Goal: Information Seeking & Learning: Check status

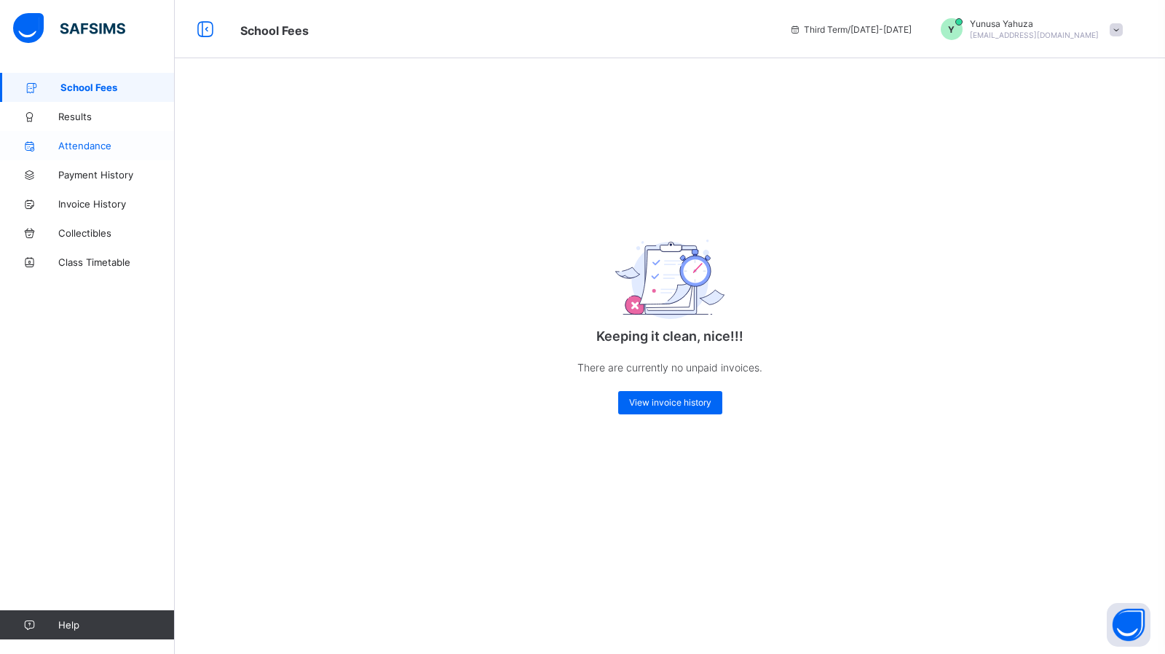
click at [86, 159] on link "Attendance" at bounding box center [87, 145] width 175 height 29
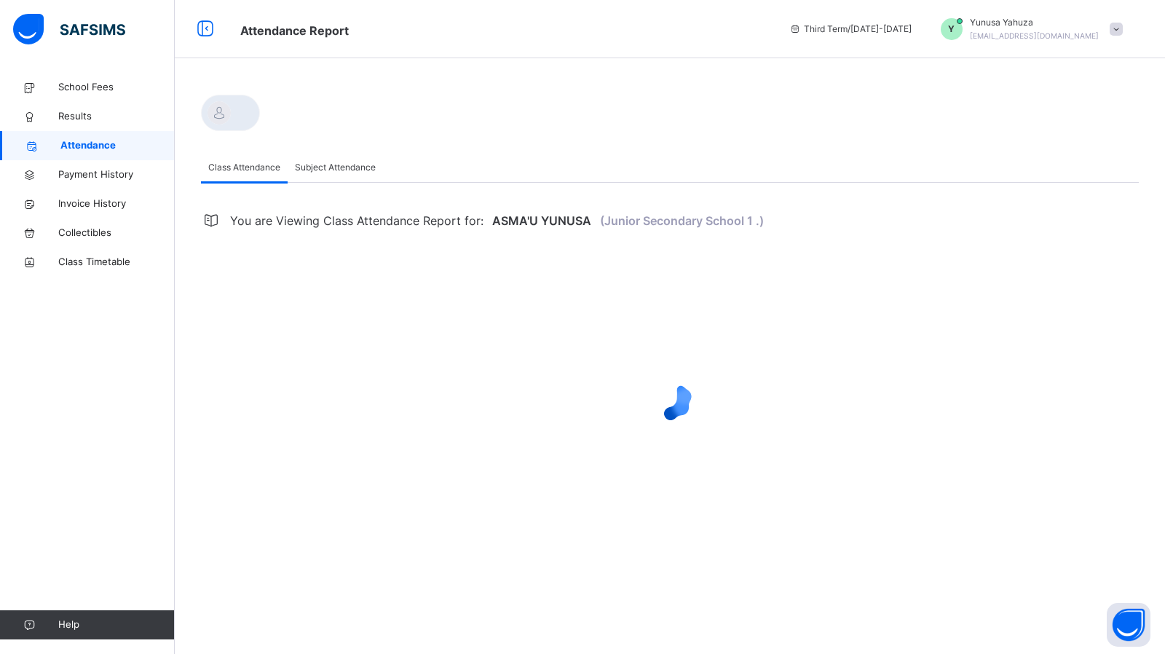
select select "****"
select select "*"
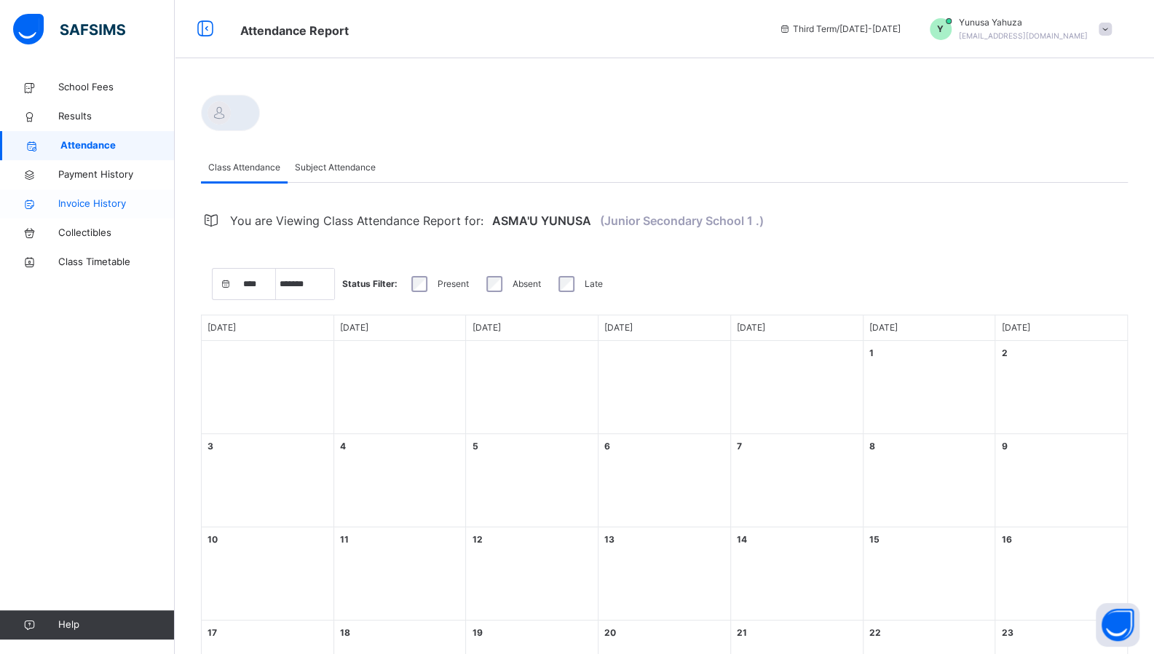
click at [90, 205] on span "Invoice History" at bounding box center [116, 204] width 116 height 15
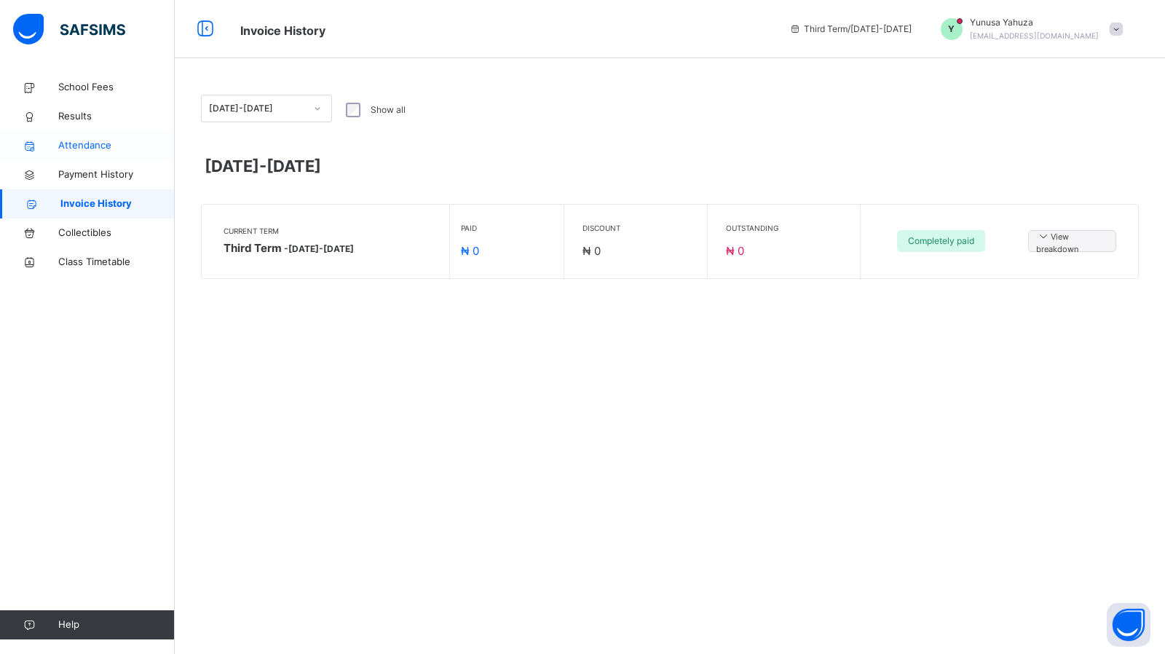
click at [86, 147] on span "Attendance" at bounding box center [116, 145] width 116 height 15
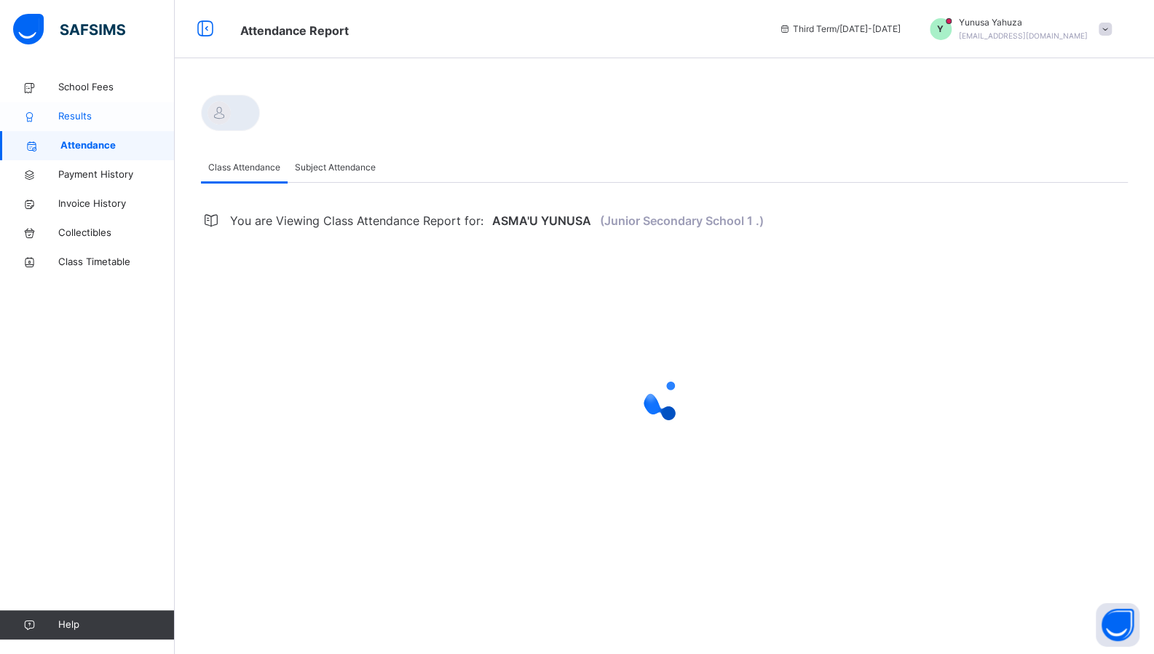
select select "****"
select select "*"
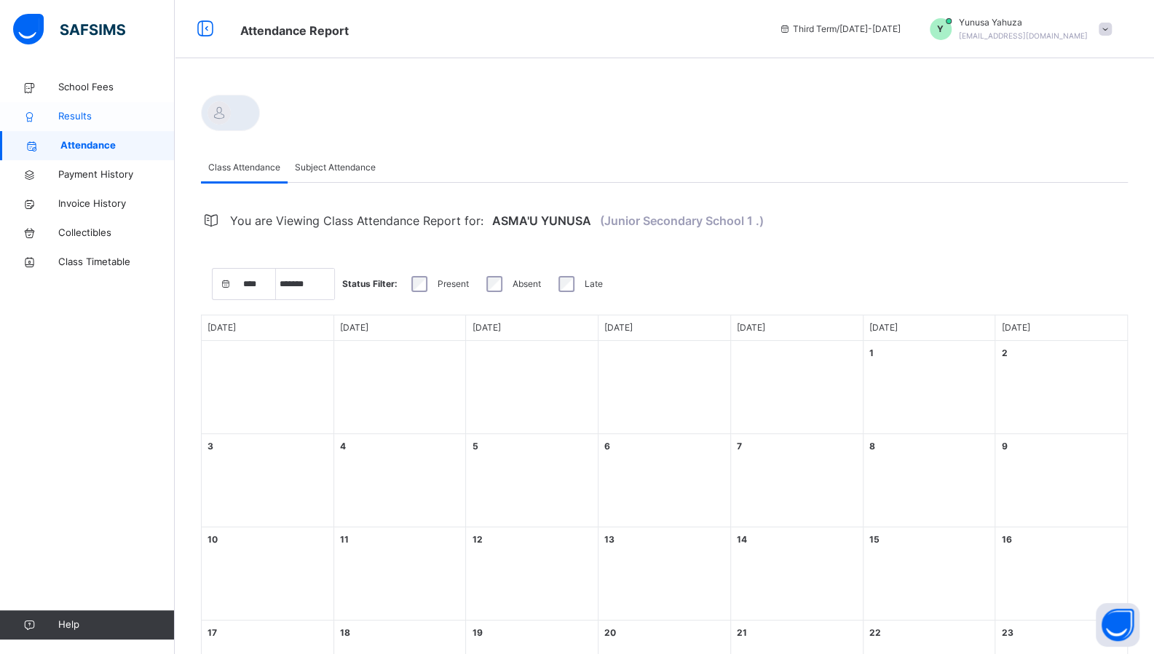
click at [82, 114] on span "Results" at bounding box center [116, 116] width 116 height 15
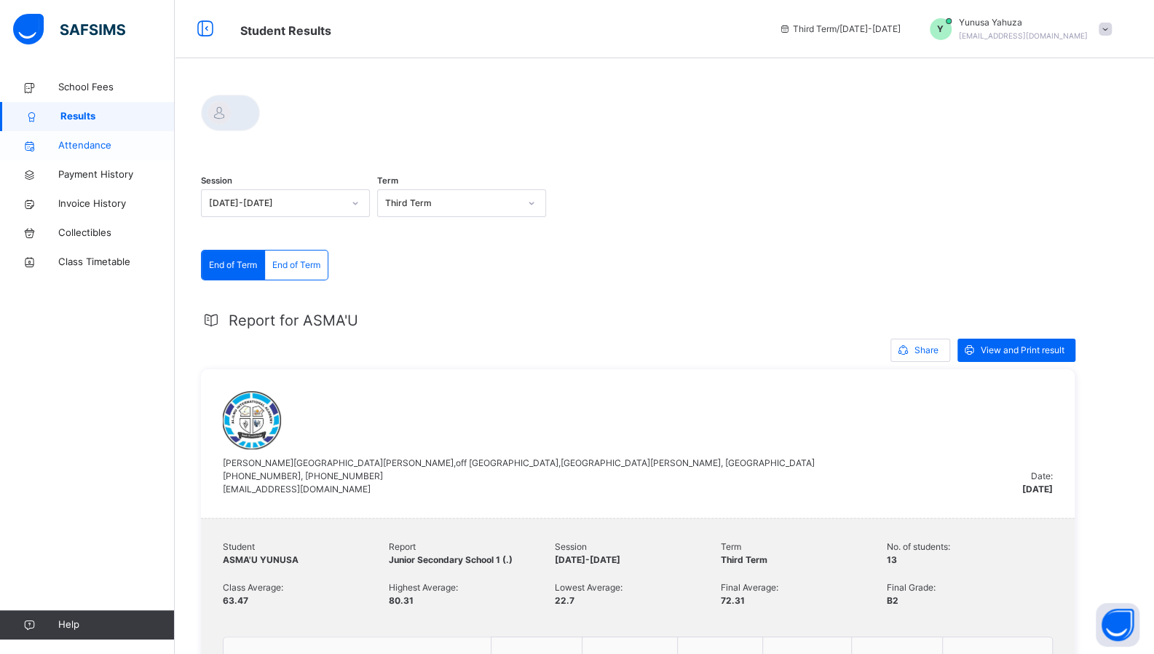
click at [73, 143] on span "Attendance" at bounding box center [116, 145] width 116 height 15
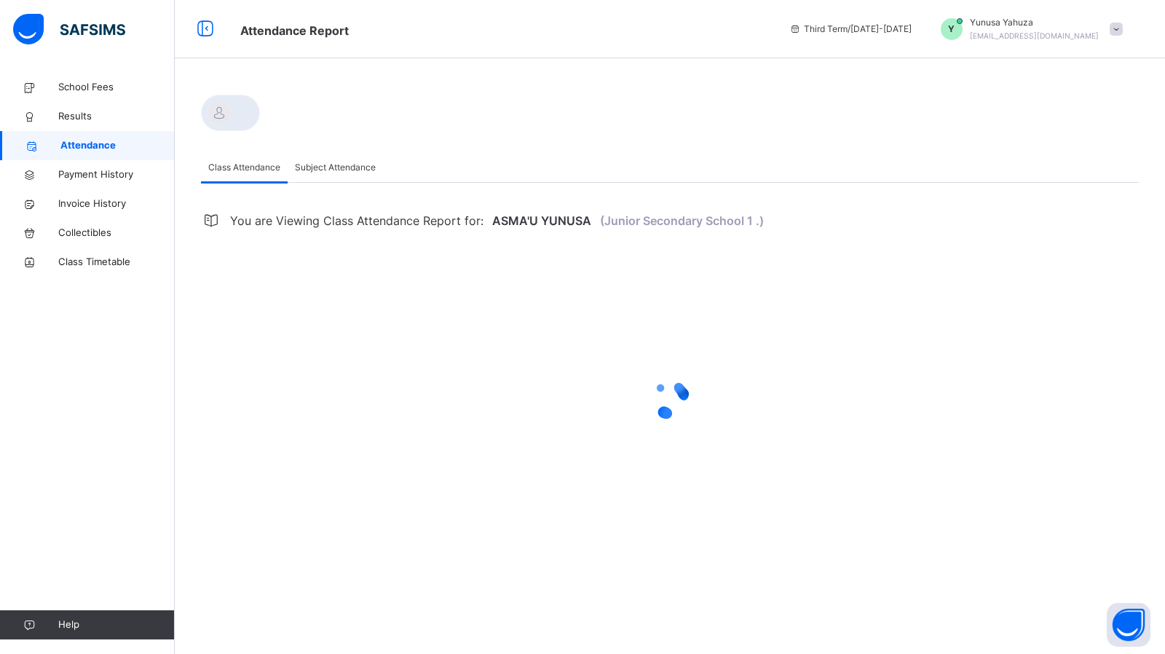
select select "****"
select select "*"
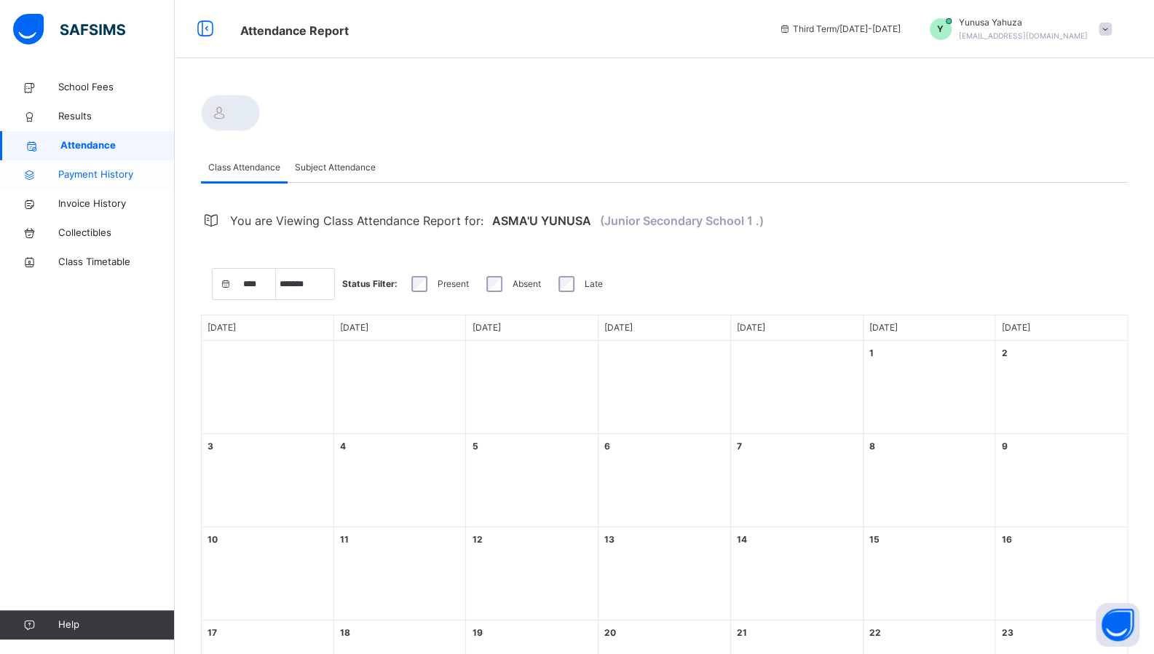
click at [92, 170] on span "Payment History" at bounding box center [116, 174] width 116 height 15
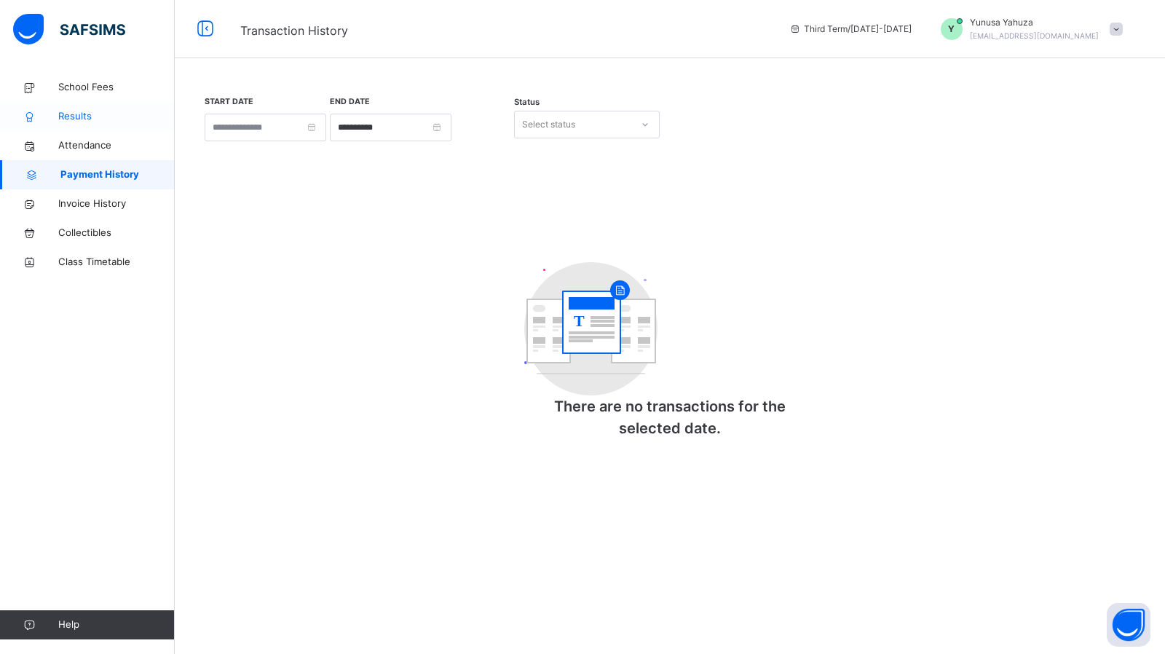
click at [80, 116] on span "Results" at bounding box center [116, 116] width 116 height 15
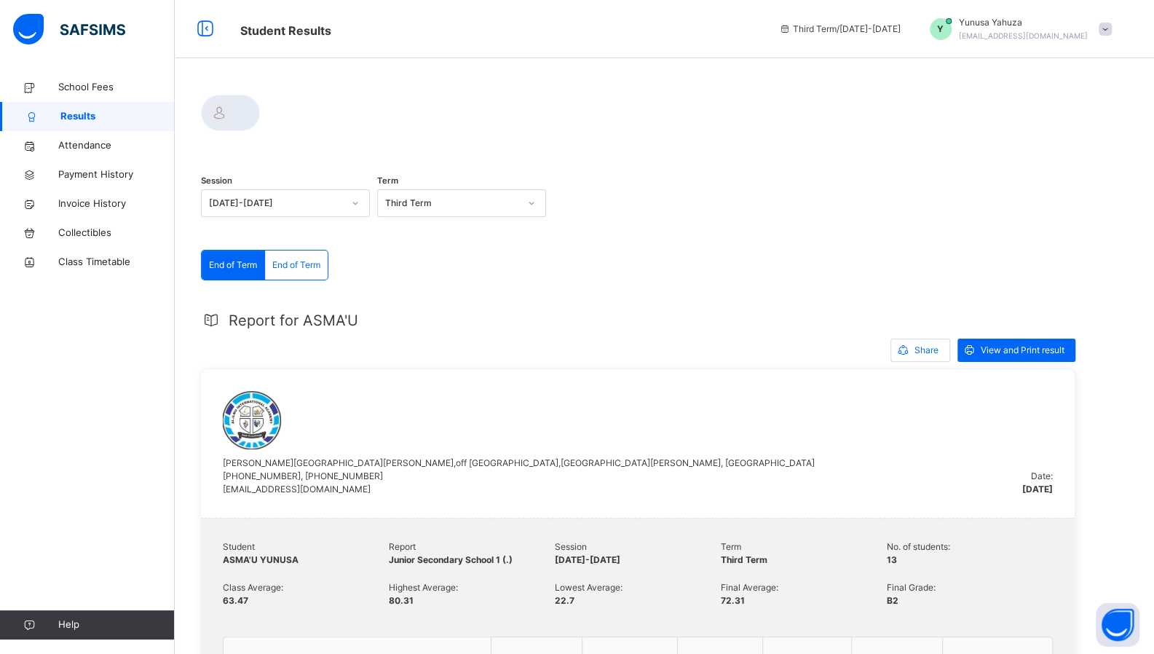
click at [80, 116] on span "Results" at bounding box center [117, 116] width 114 height 15
click at [89, 146] on span "Attendance" at bounding box center [116, 145] width 116 height 15
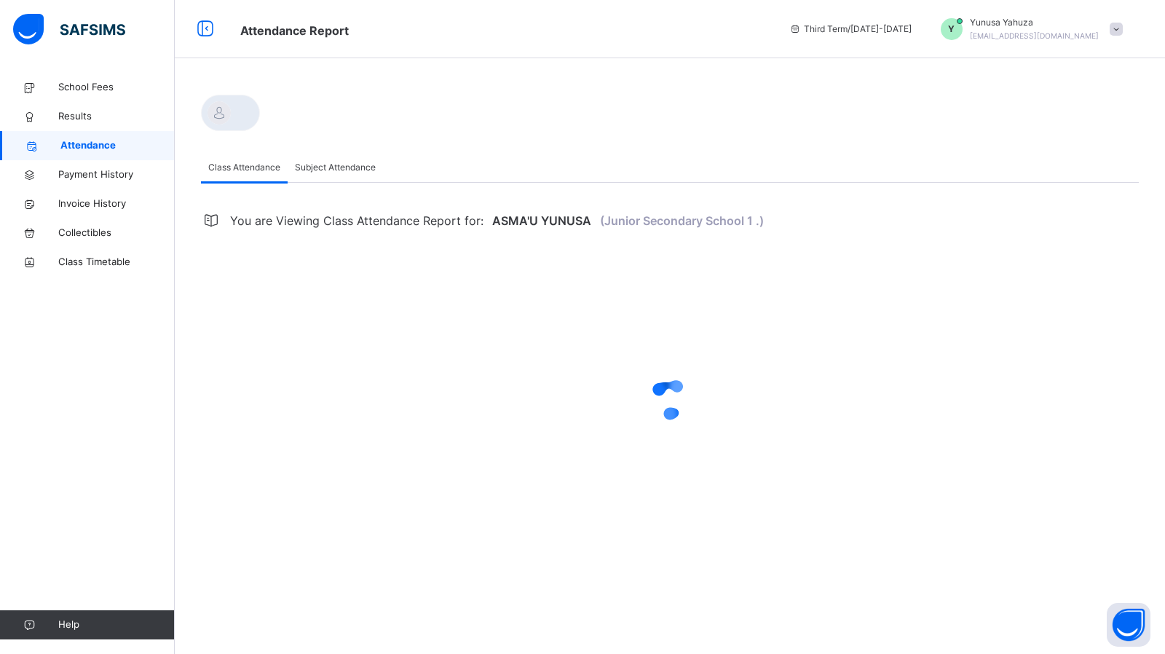
select select "****"
select select "*"
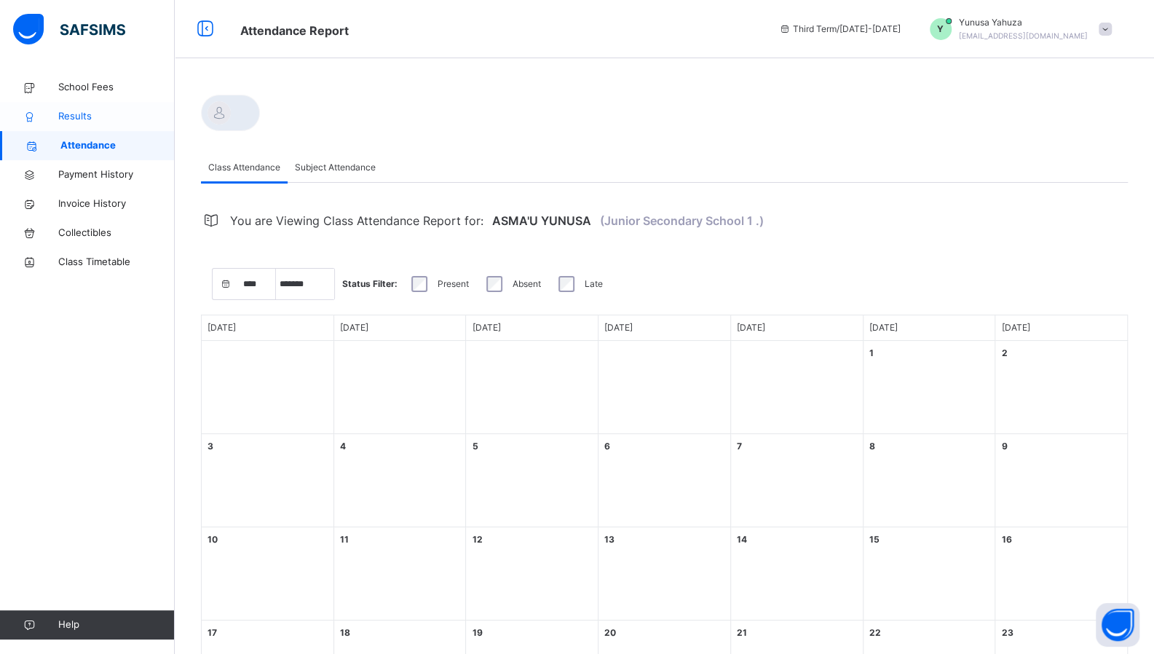
click at [84, 102] on link "Results" at bounding box center [87, 116] width 175 height 29
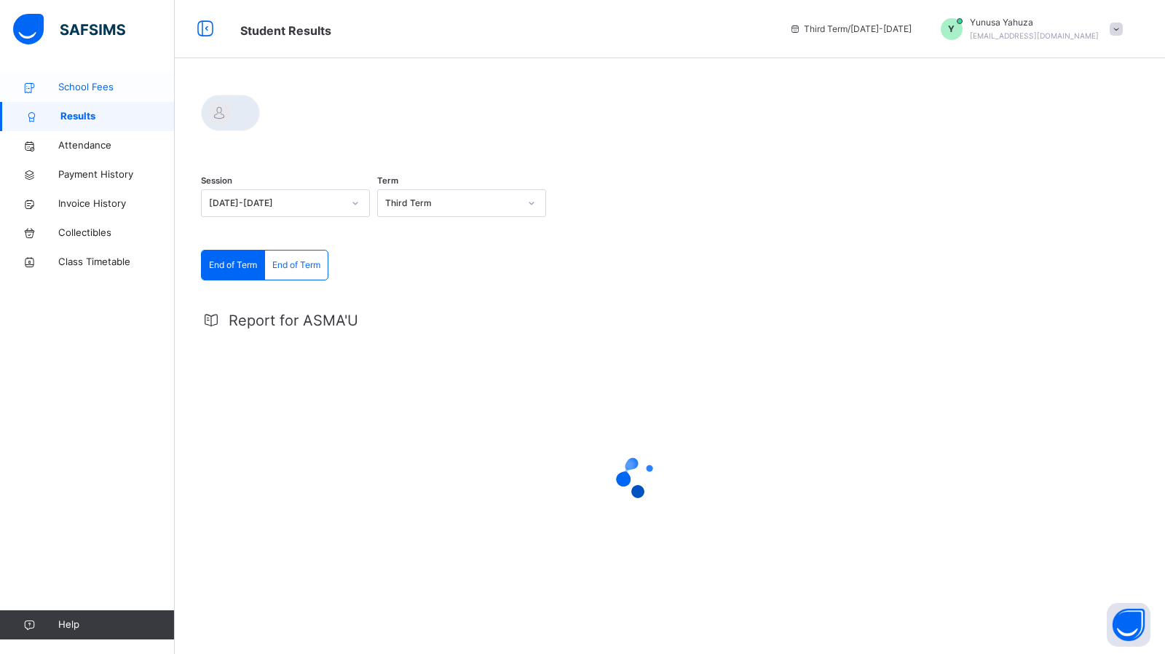
click at [84, 87] on span "School Fees" at bounding box center [116, 87] width 116 height 15
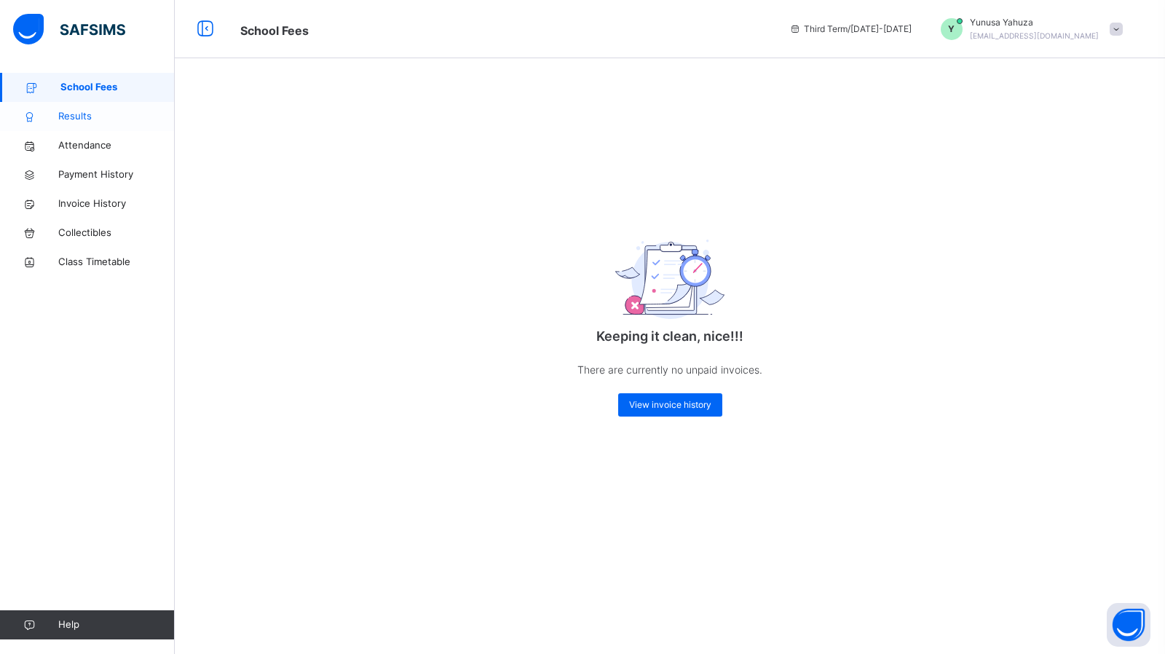
click at [81, 114] on span "Results" at bounding box center [116, 116] width 116 height 15
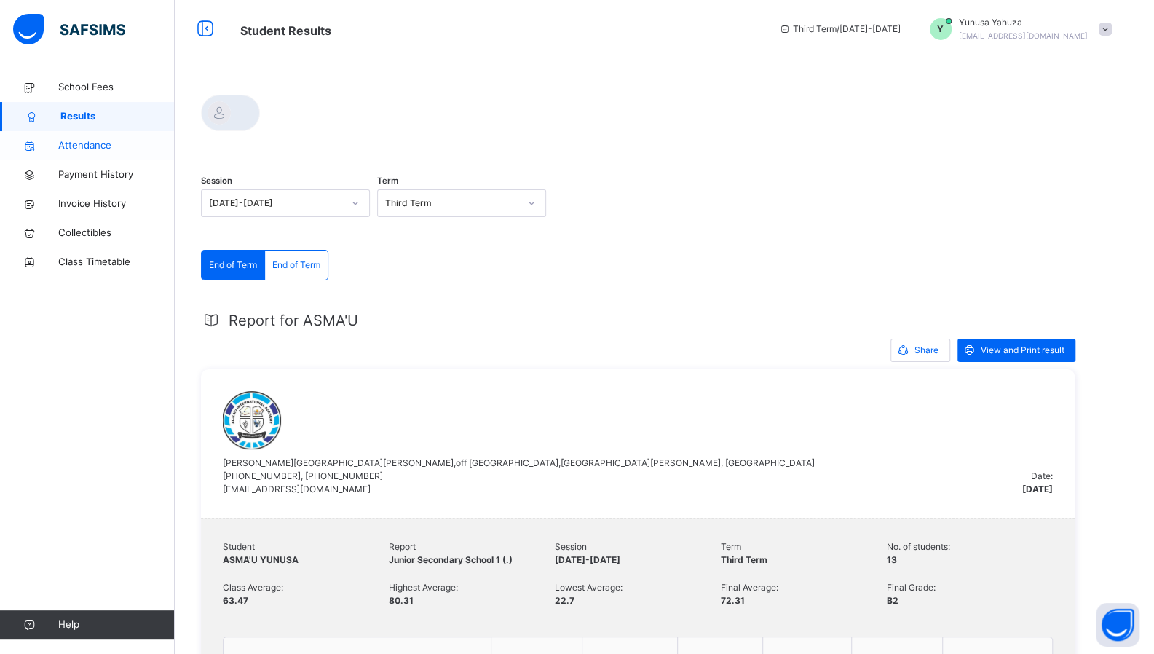
click at [90, 143] on span "Attendance" at bounding box center [116, 145] width 116 height 15
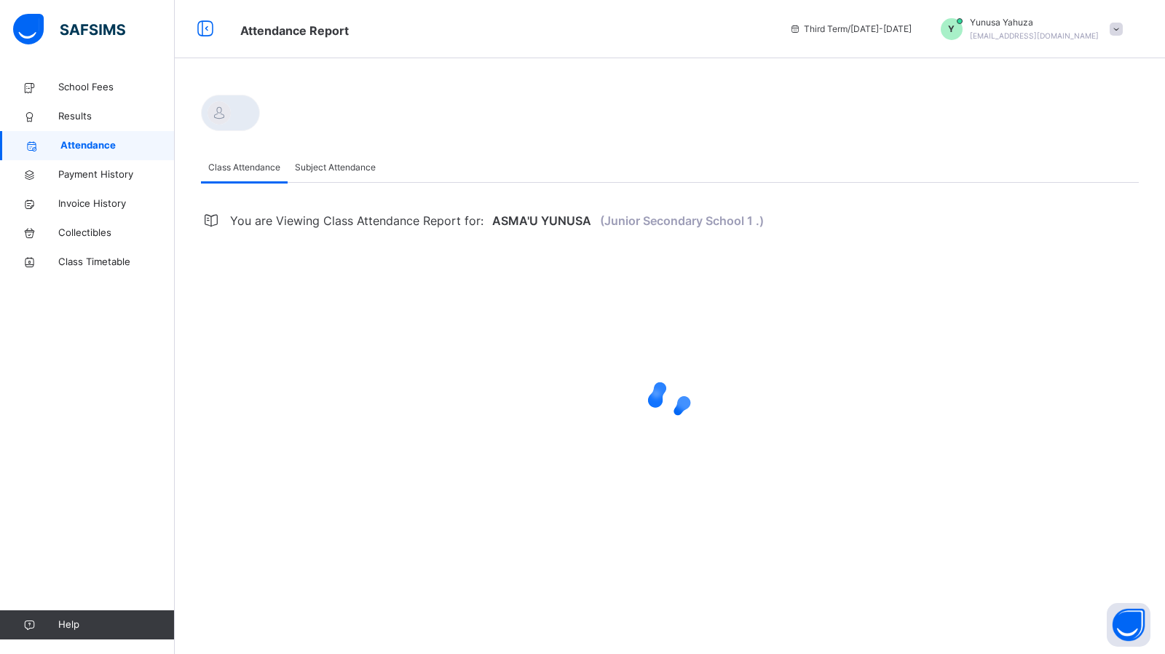
select select "****"
select select "*"
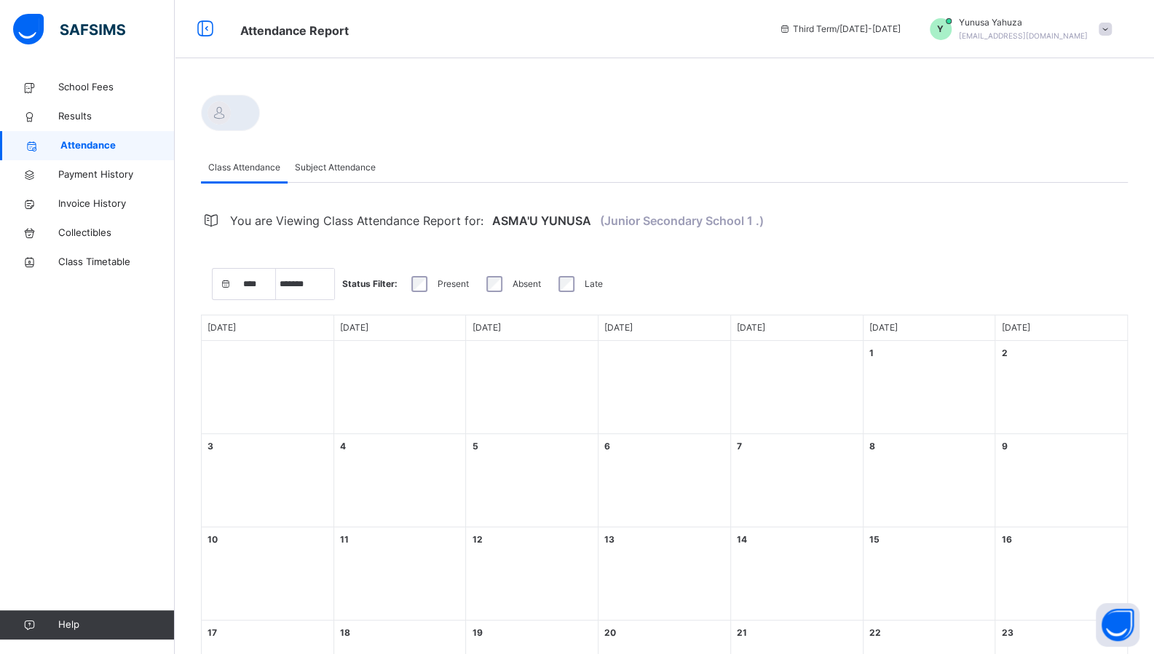
click at [341, 170] on span "Subject Attendance" at bounding box center [335, 167] width 81 height 13
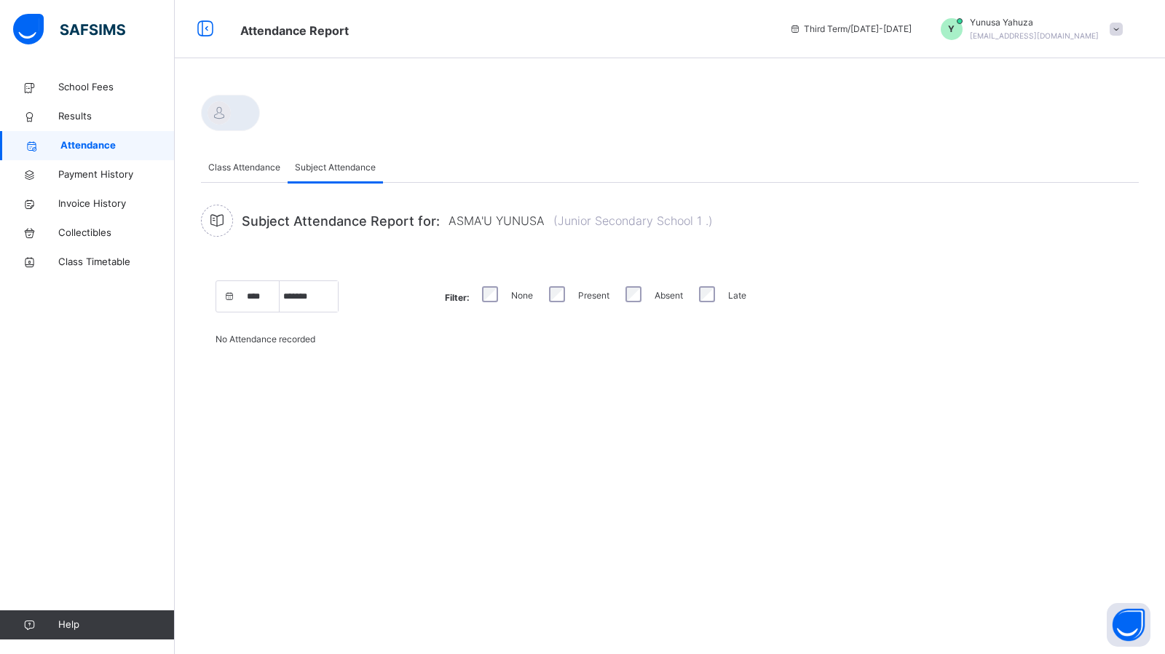
click at [259, 170] on span "Class Attendance" at bounding box center [244, 167] width 72 height 13
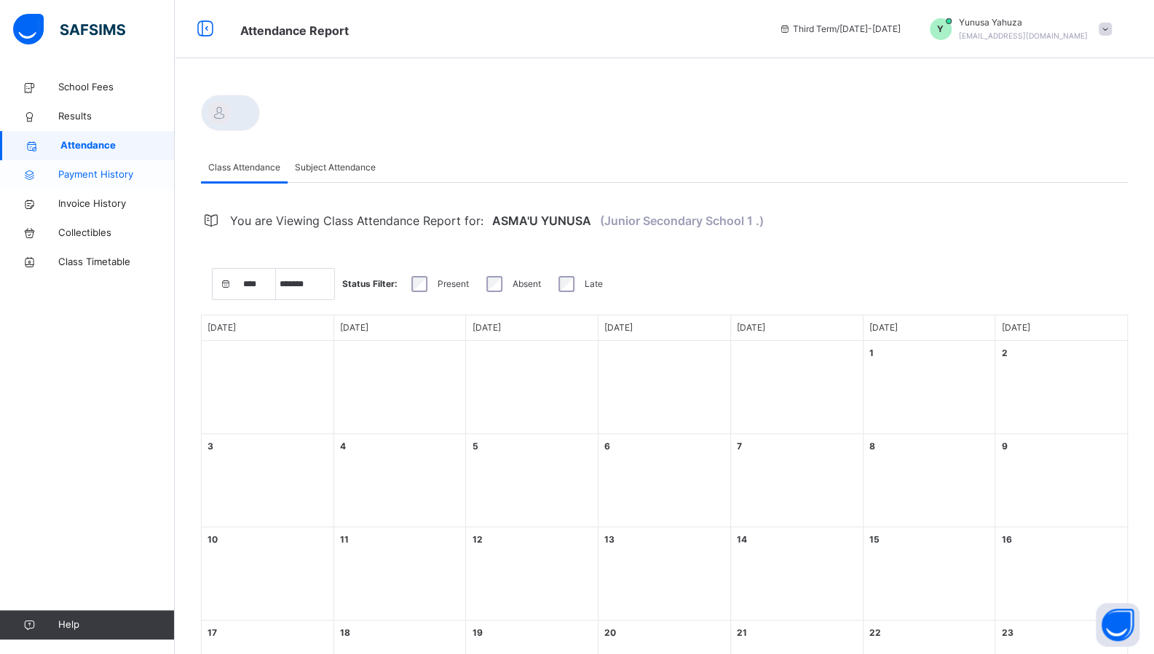
click at [114, 168] on span "Payment History" at bounding box center [116, 174] width 116 height 15
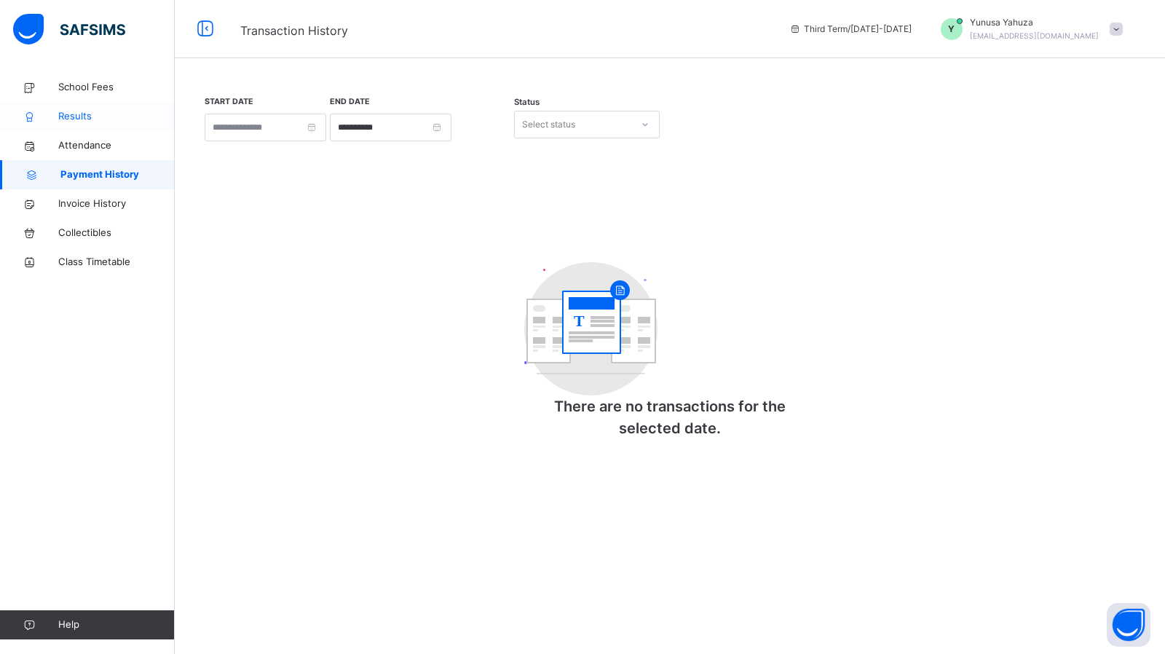
click at [84, 111] on span "Results" at bounding box center [116, 116] width 116 height 15
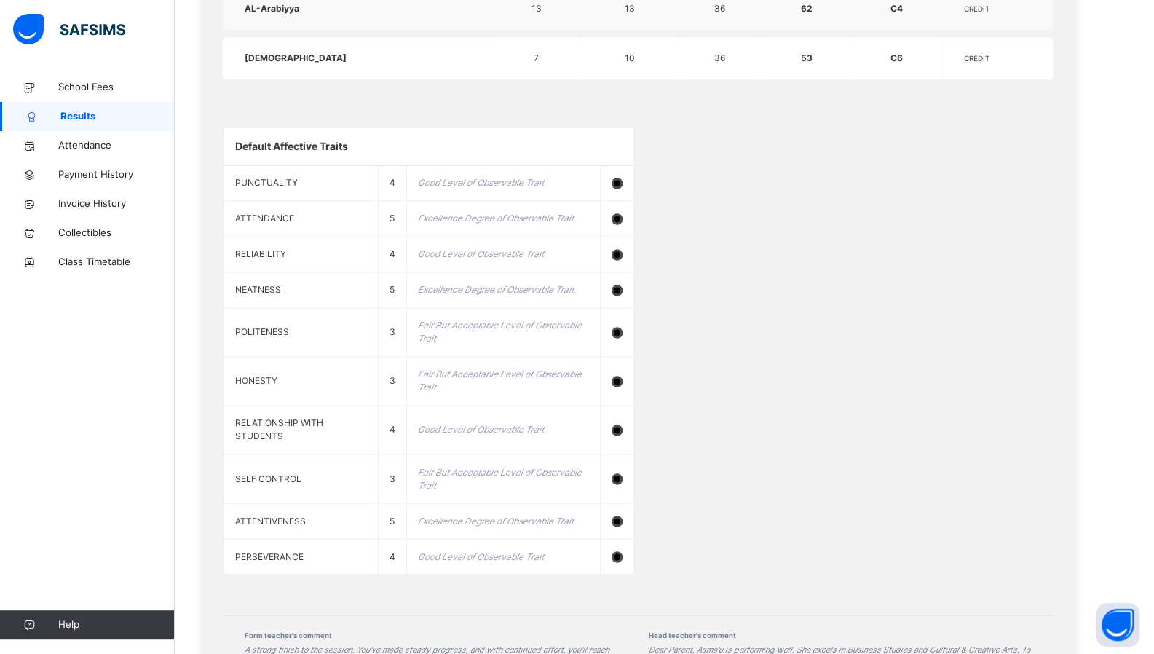
scroll to position [1259, 0]
click at [64, 82] on span "School Fees" at bounding box center [116, 87] width 116 height 15
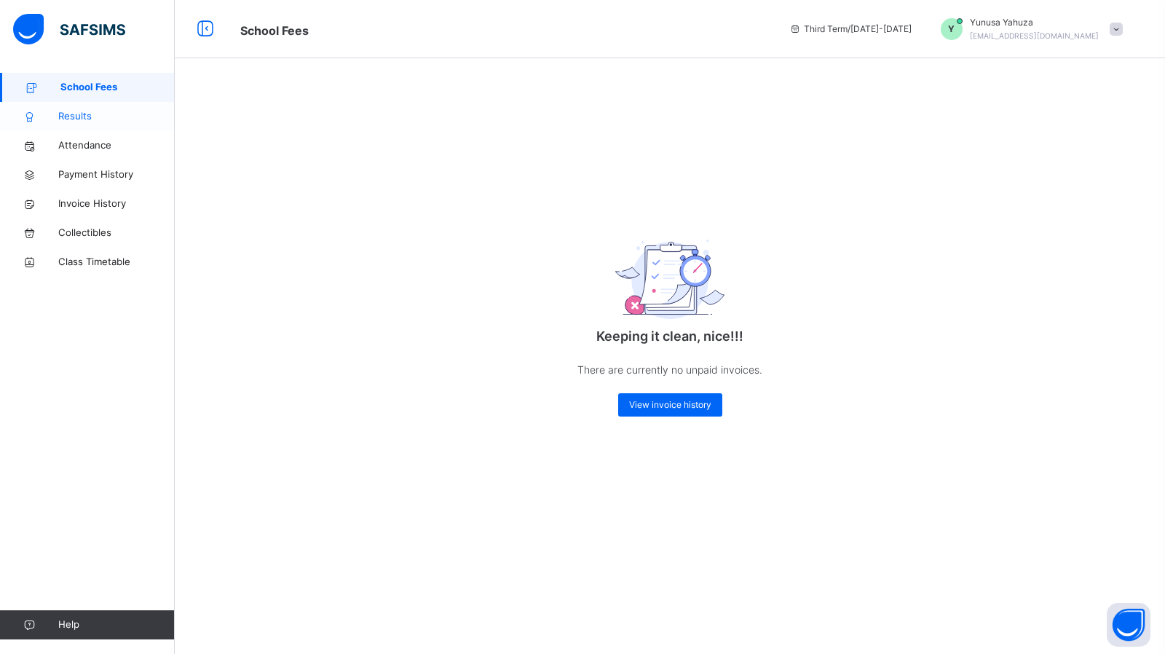
click at [73, 113] on span "Results" at bounding box center [116, 116] width 116 height 15
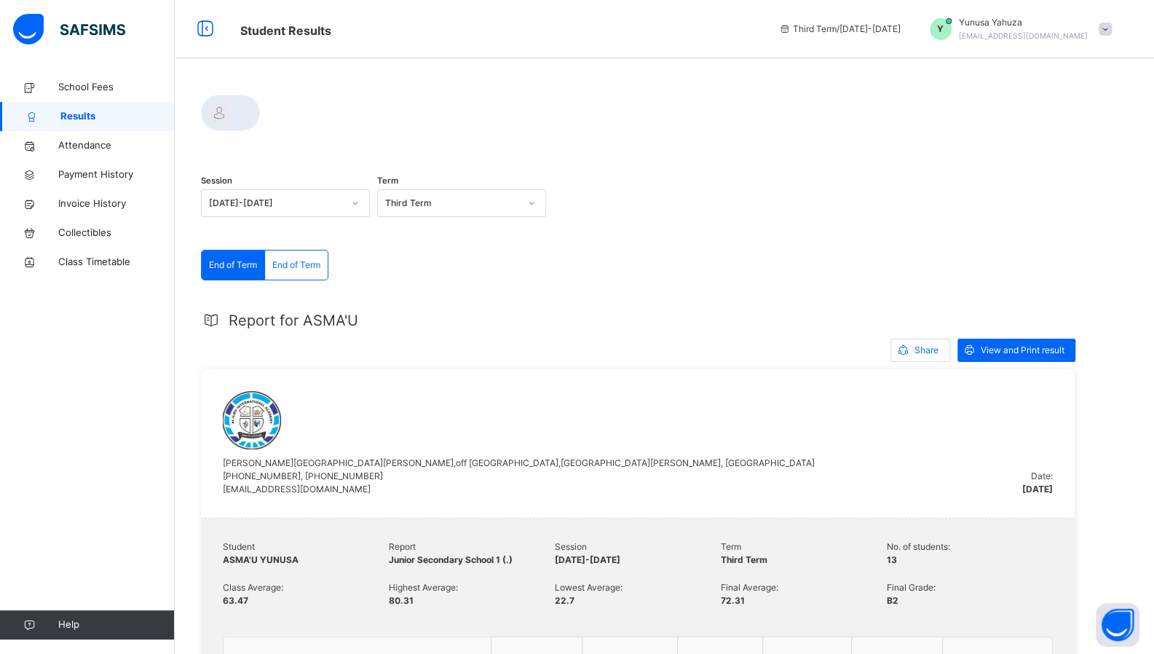
click at [1109, 39] on div "Y Yunusa Yahuza yunusa.yahuza78@gmail.com" at bounding box center [1017, 29] width 204 height 26
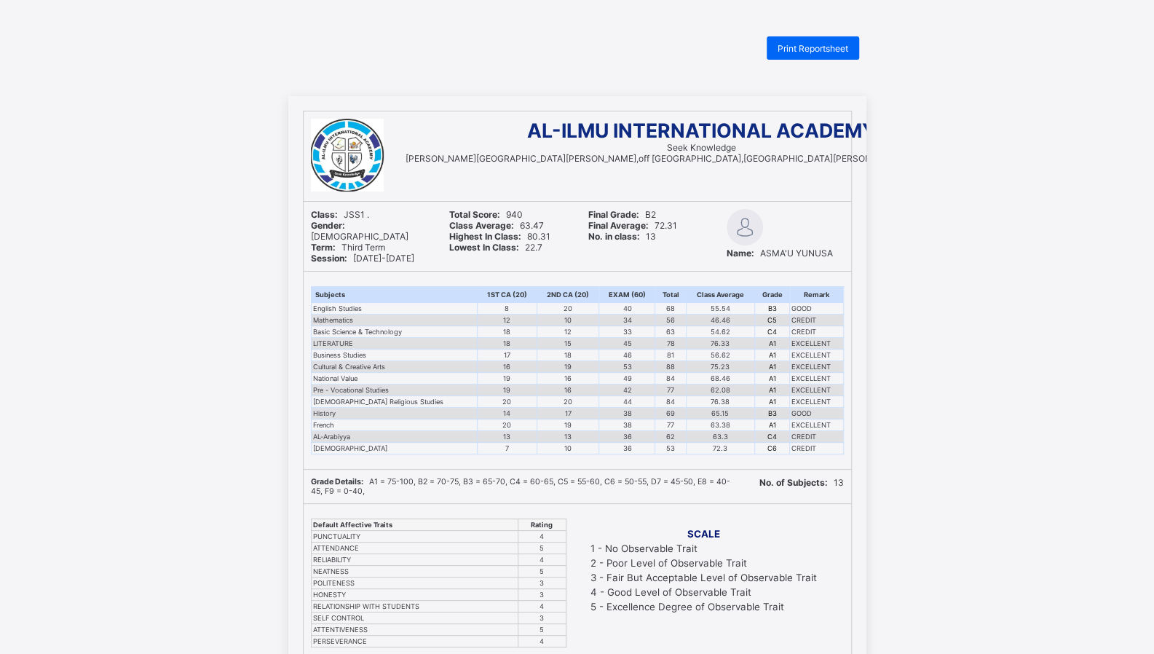
click at [801, 56] on div "Print Reportsheet" at bounding box center [813, 47] width 92 height 23
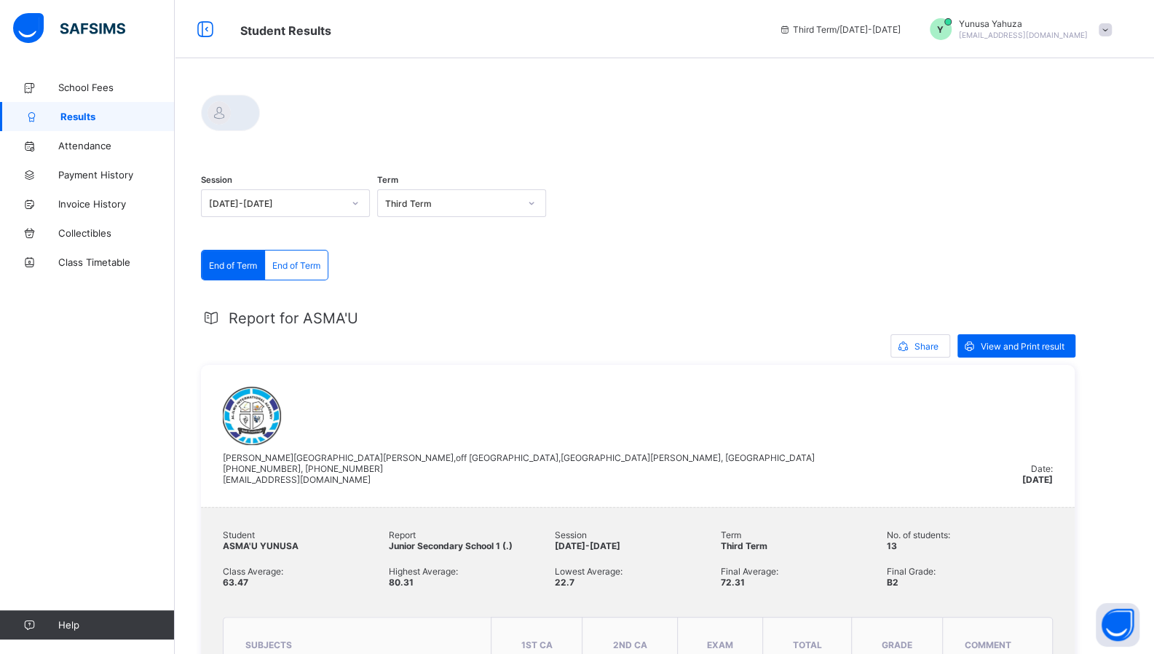
click at [305, 263] on span "End of Term" at bounding box center [296, 265] width 48 height 11
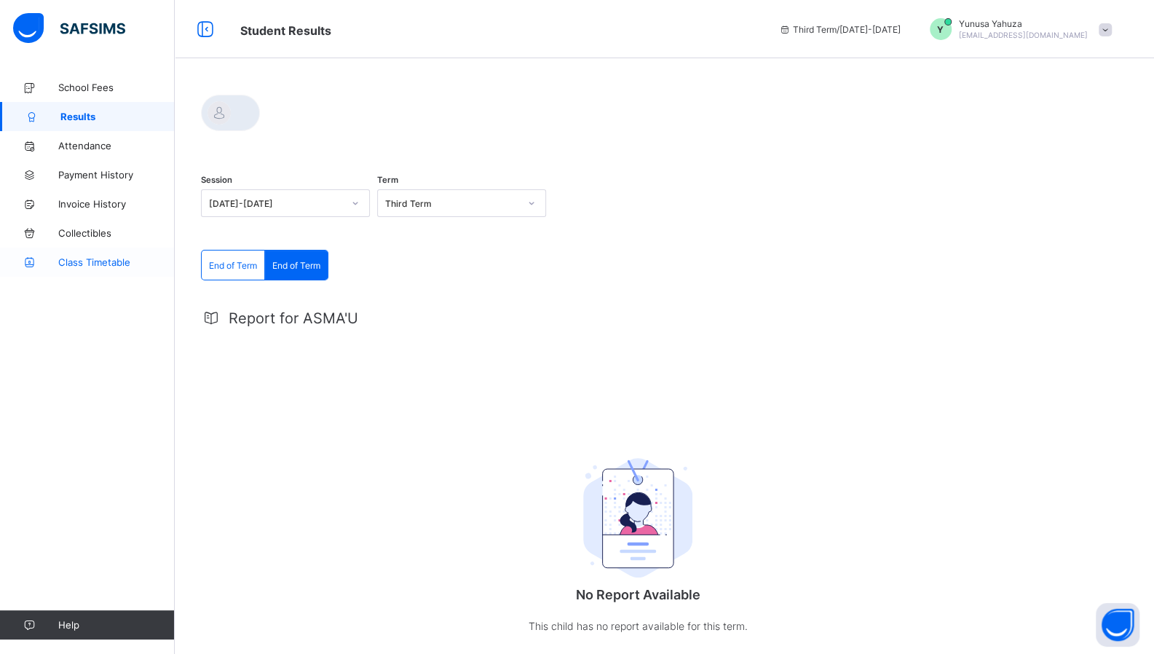
click at [95, 264] on span "Class Timetable" at bounding box center [116, 262] width 116 height 12
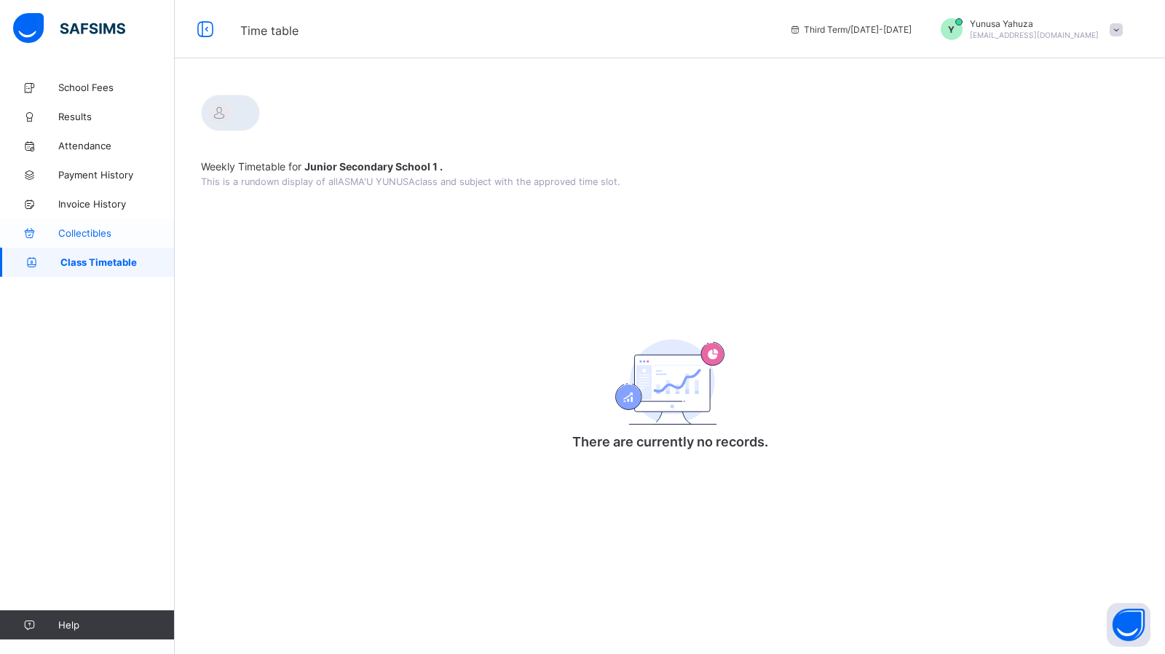
click at [82, 237] on span "Collectibles" at bounding box center [116, 233] width 116 height 12
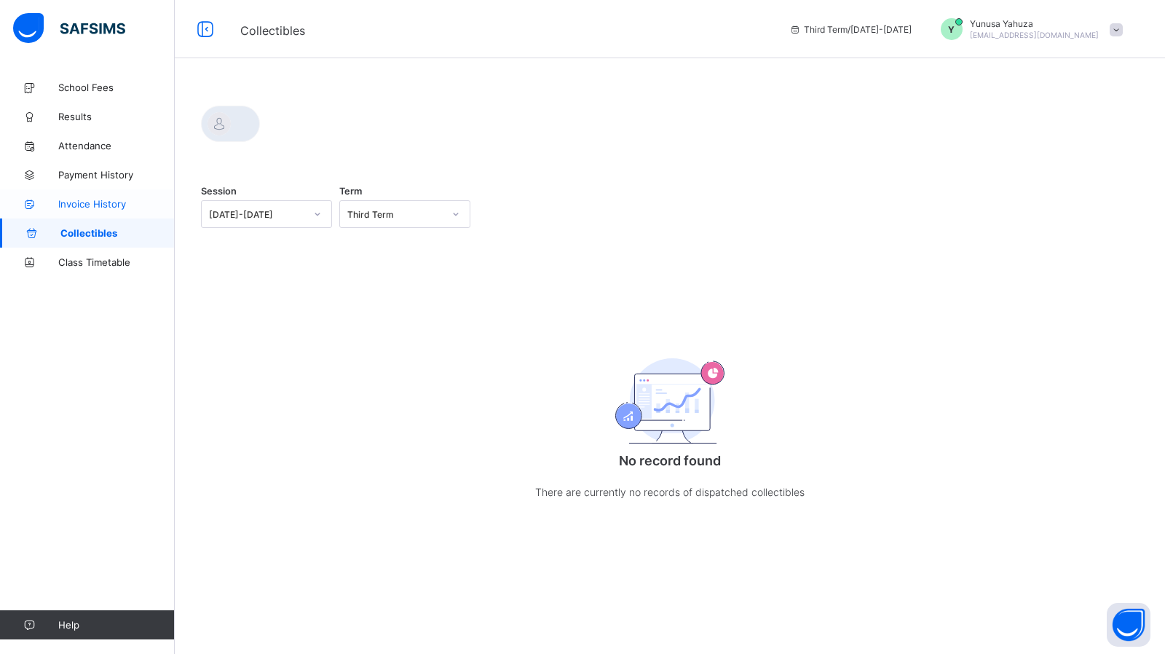
click at [87, 210] on link "Invoice History" at bounding box center [87, 203] width 175 height 29
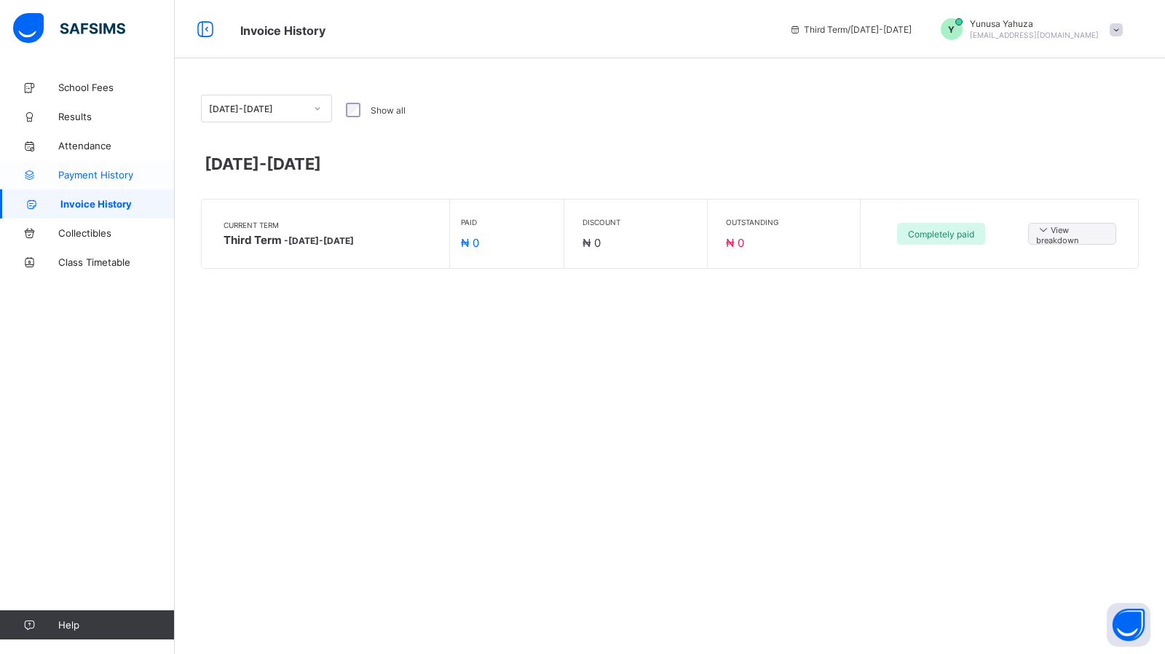
click at [90, 179] on span "Payment History" at bounding box center [116, 175] width 116 height 12
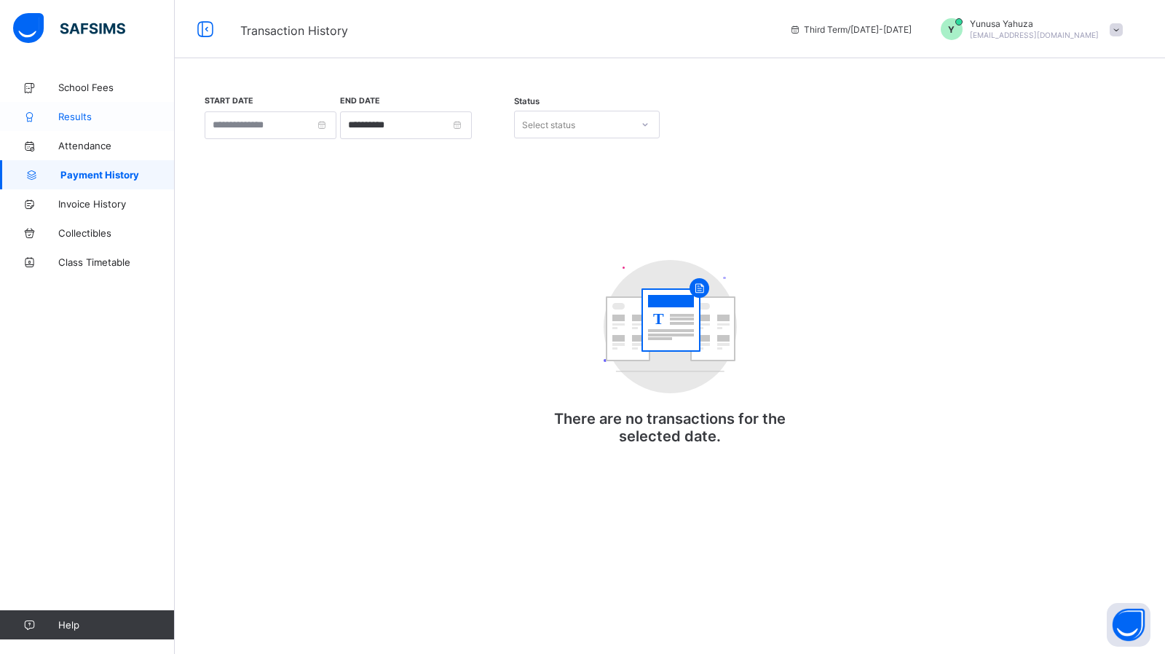
click at [82, 122] on link "Results" at bounding box center [87, 116] width 175 height 29
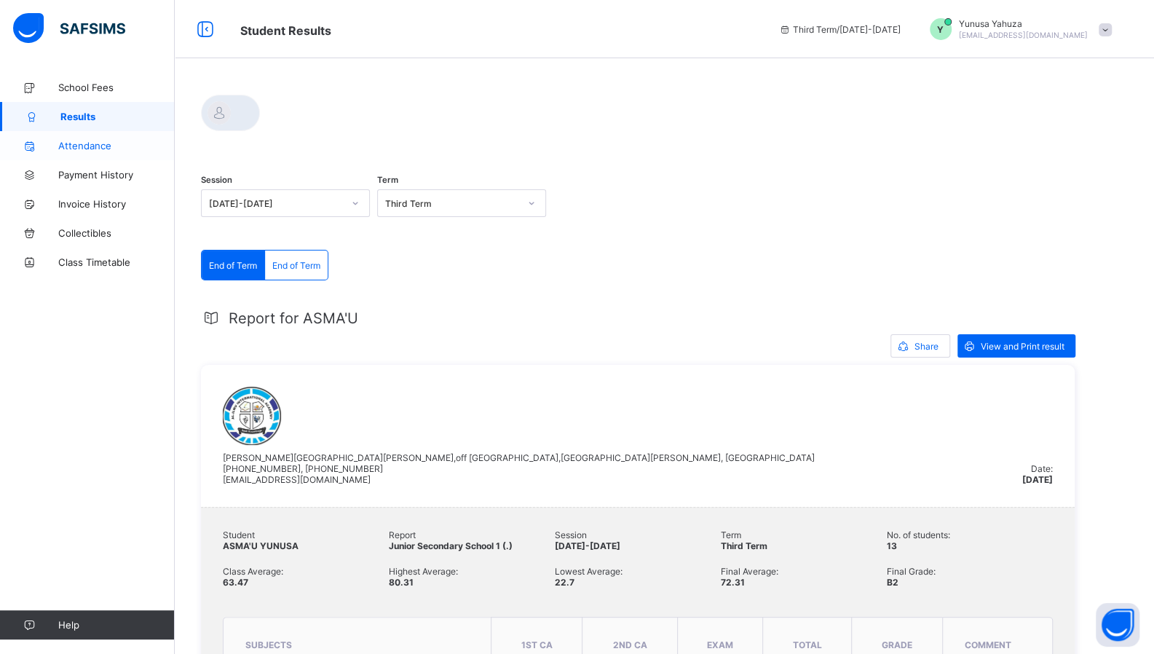
click at [90, 150] on span "Attendance" at bounding box center [116, 146] width 116 height 12
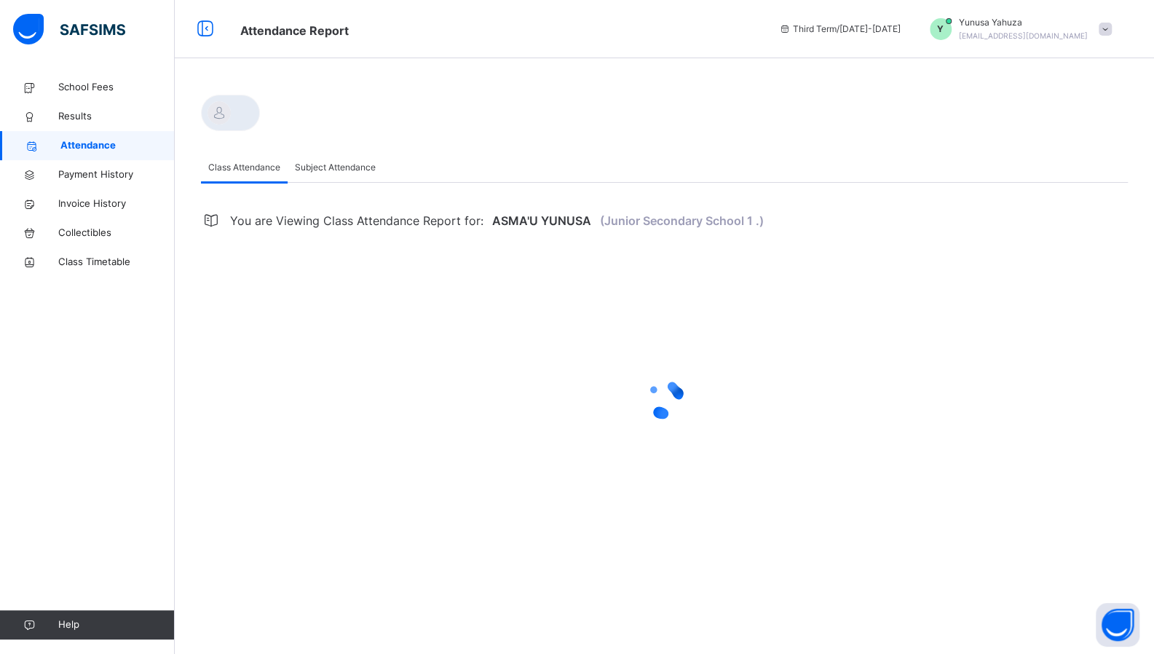
select select "****"
select select "*"
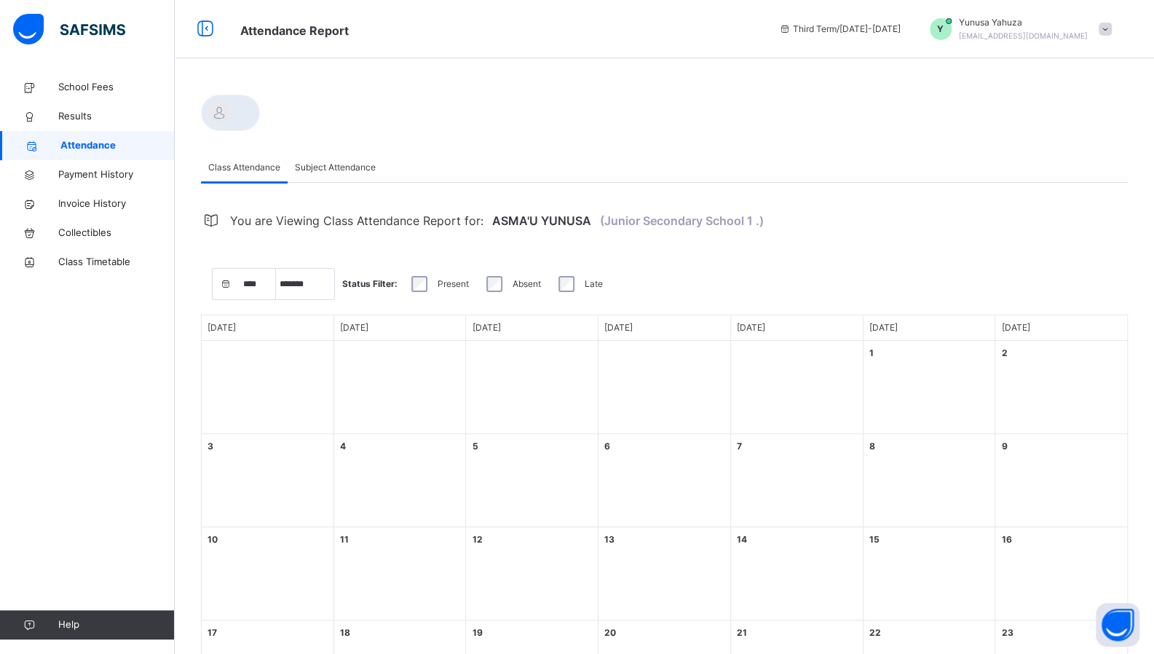
click at [90, 150] on span "Attendance" at bounding box center [117, 145] width 114 height 15
click at [79, 122] on span "Results" at bounding box center [116, 116] width 116 height 15
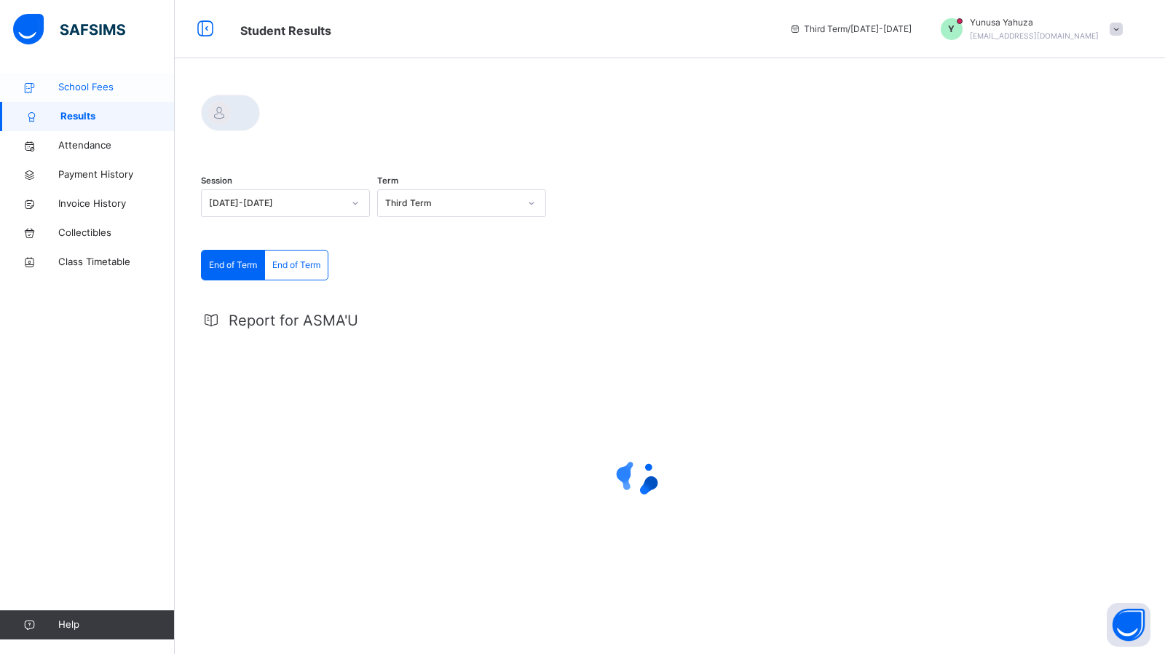
click at [80, 92] on span "School Fees" at bounding box center [116, 87] width 116 height 15
